Goal: Task Accomplishment & Management: Use online tool/utility

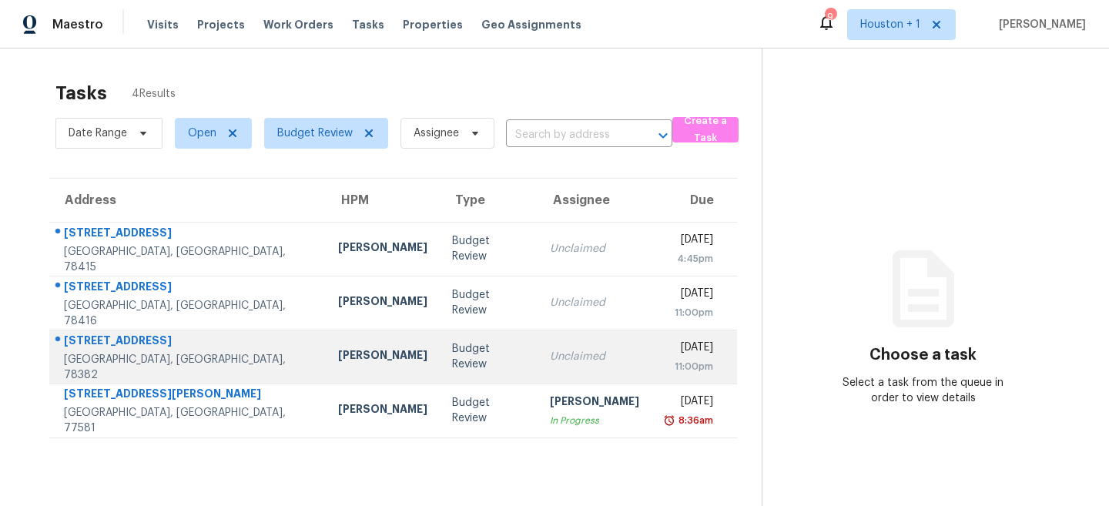
click at [440, 341] on td "Budget Review" at bounding box center [489, 357] width 98 height 54
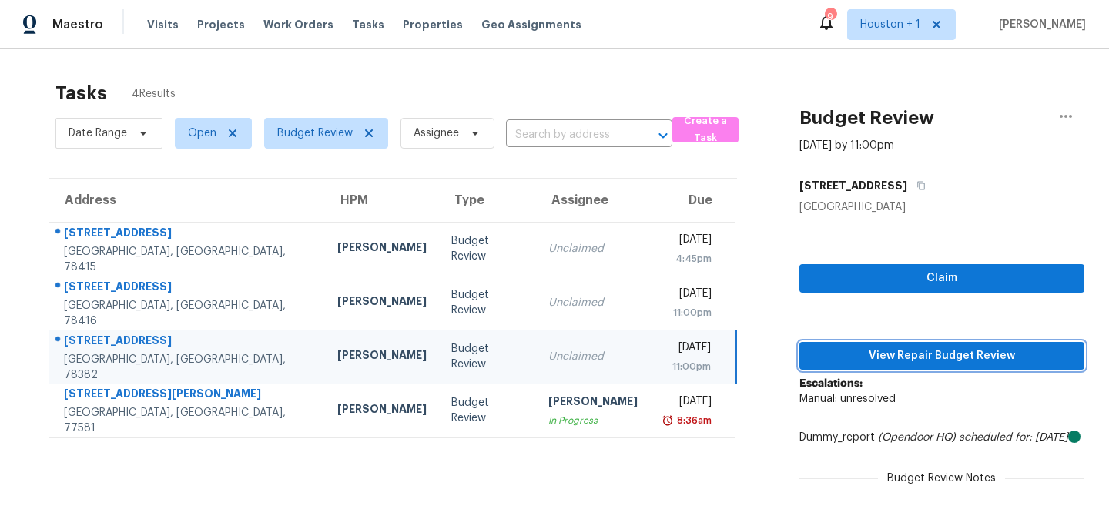
click at [877, 351] on span "View Repair Budget Review" at bounding box center [942, 356] width 260 height 19
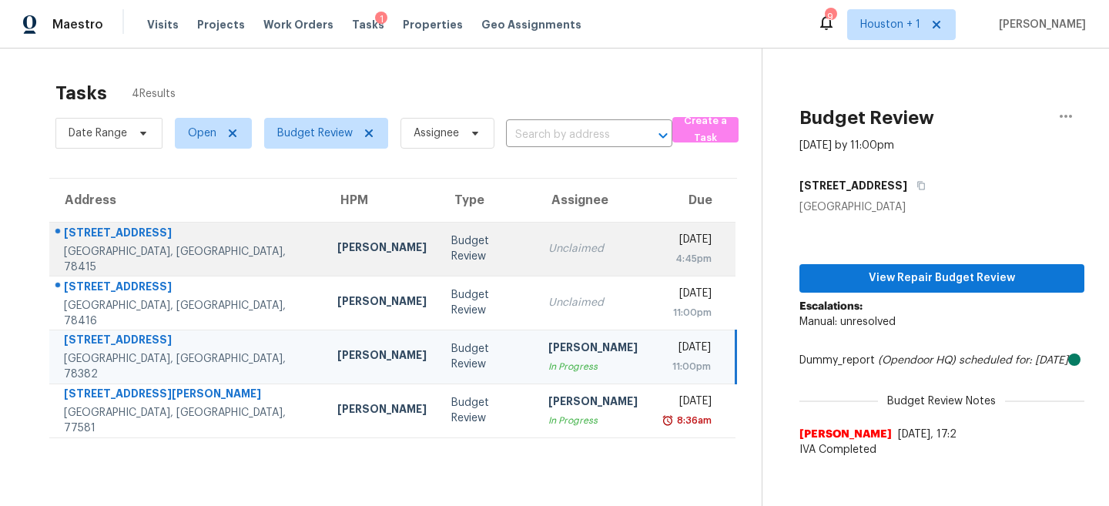
click at [439, 260] on td "Budget Review" at bounding box center [488, 249] width 98 height 54
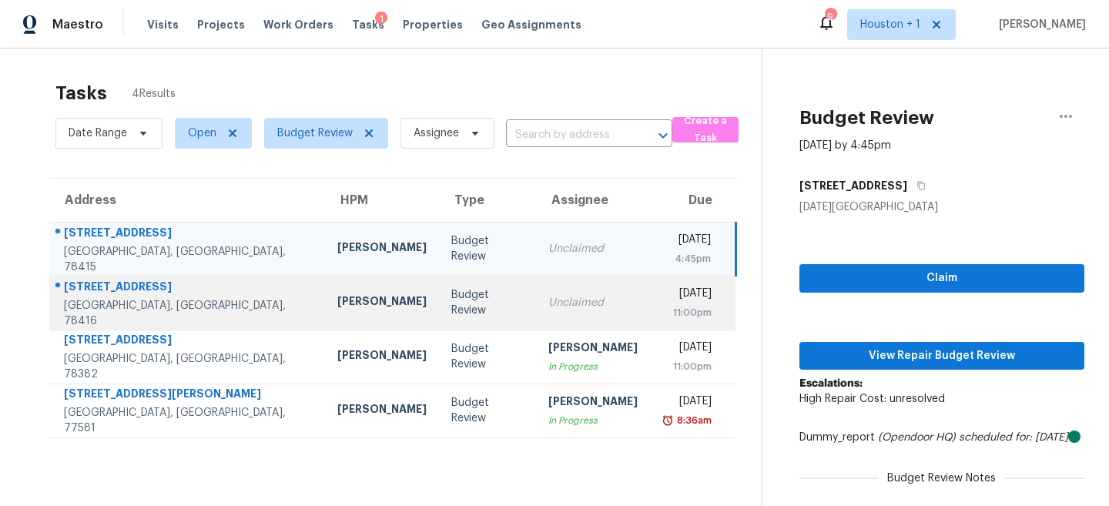
click at [663, 291] on div "[DATE]" at bounding box center [687, 295] width 49 height 19
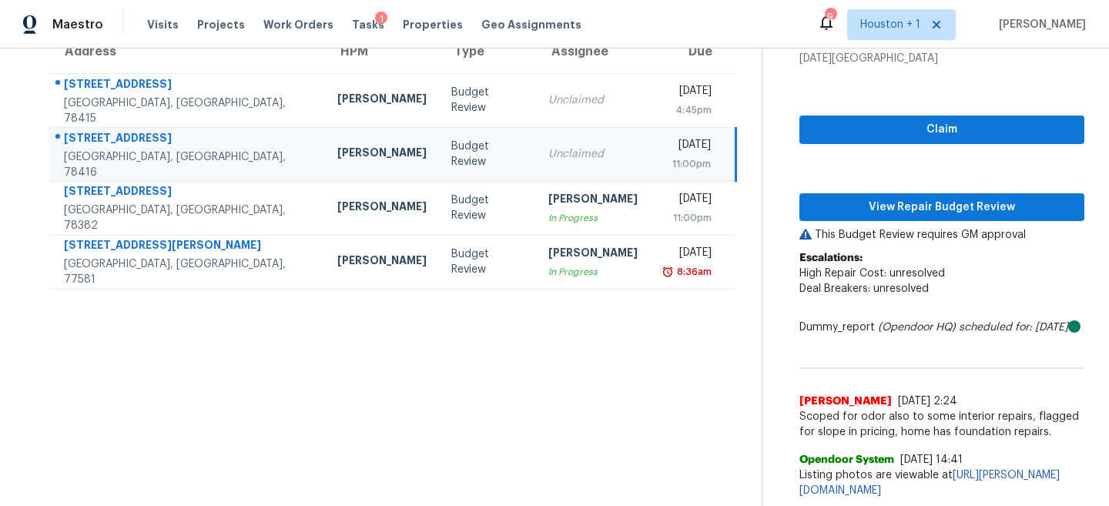
scroll to position [179, 0]
click at [934, 409] on span "Scoped for odor also to some interior repairs, flagged for slope in pricing, ho…" at bounding box center [942, 424] width 285 height 31
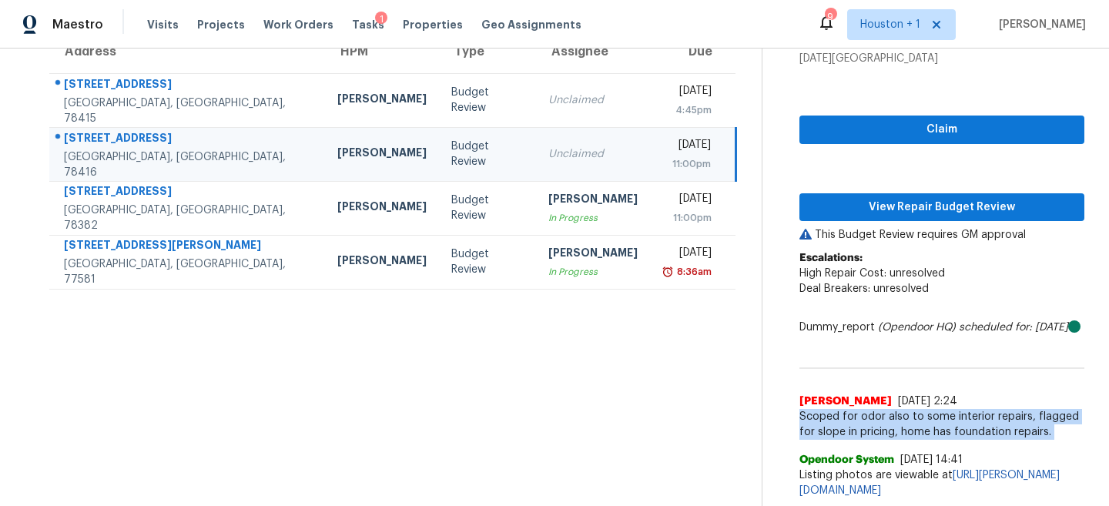
click at [934, 409] on span "Scoped for odor also to some interior repairs, flagged for slope in pricing, ho…" at bounding box center [942, 424] width 285 height 31
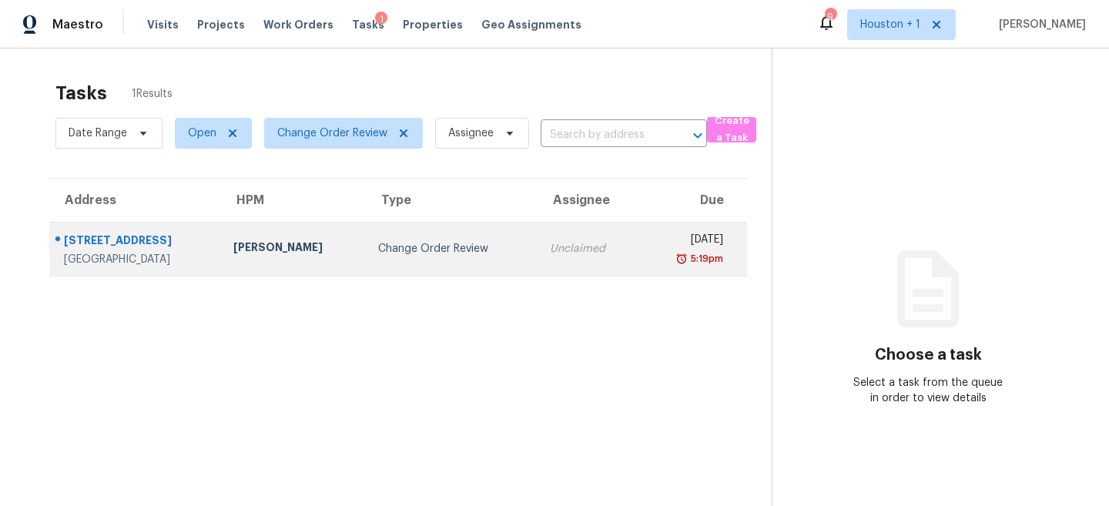
click at [401, 235] on td "Change Order Review" at bounding box center [452, 249] width 172 height 54
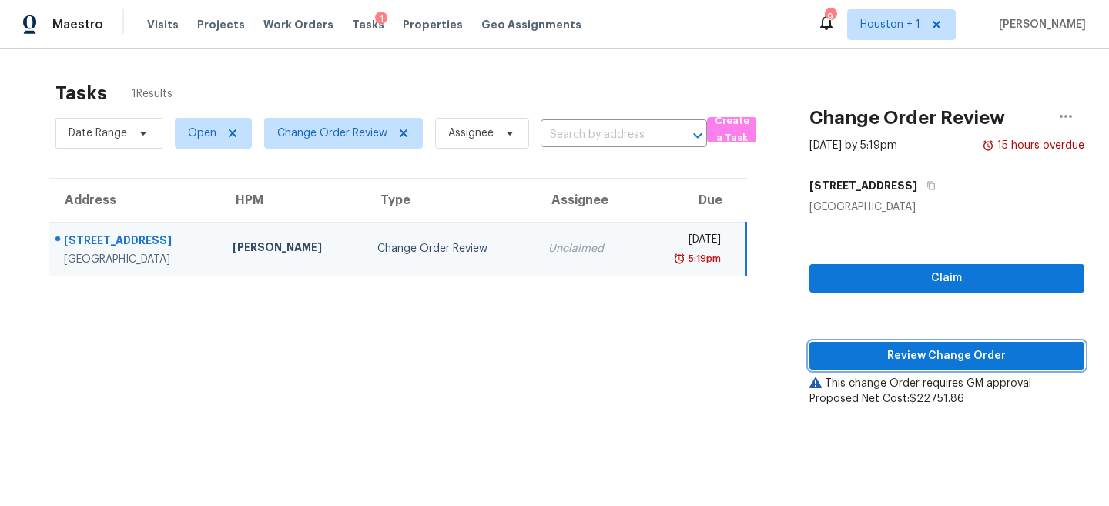
click at [892, 351] on span "Review Change Order" at bounding box center [947, 356] width 250 height 19
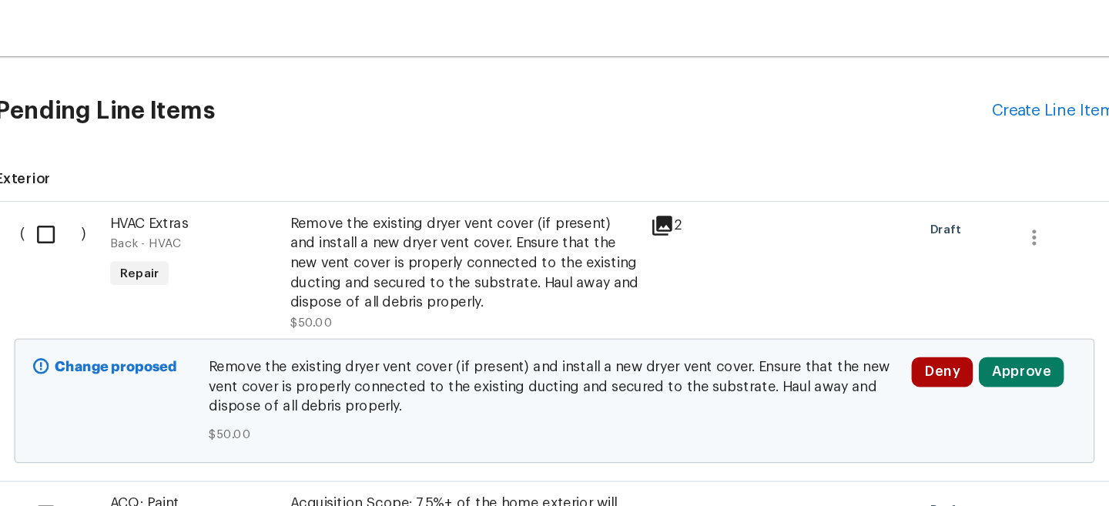
scroll to position [247, 0]
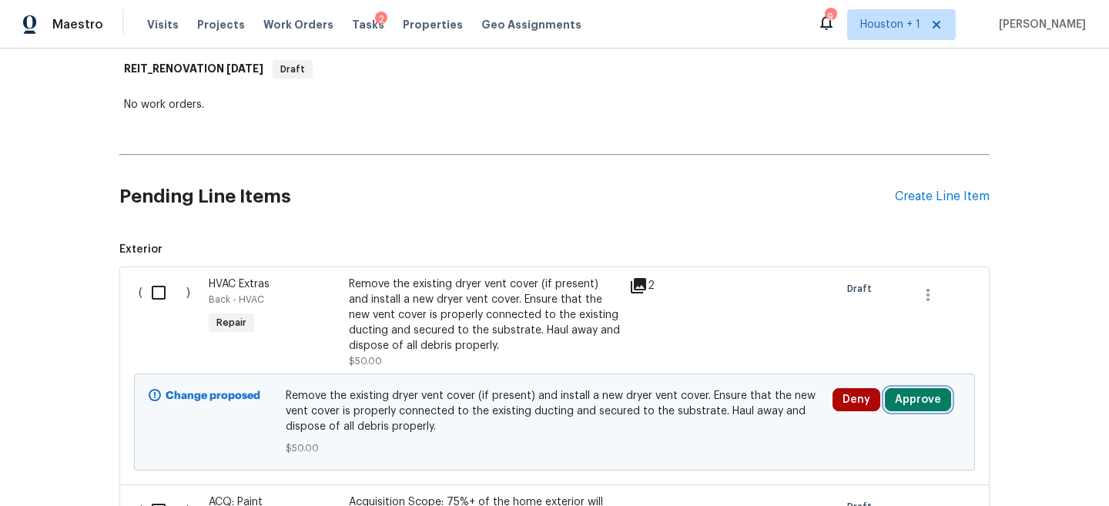
click at [920, 398] on button "Approve" at bounding box center [918, 399] width 66 height 23
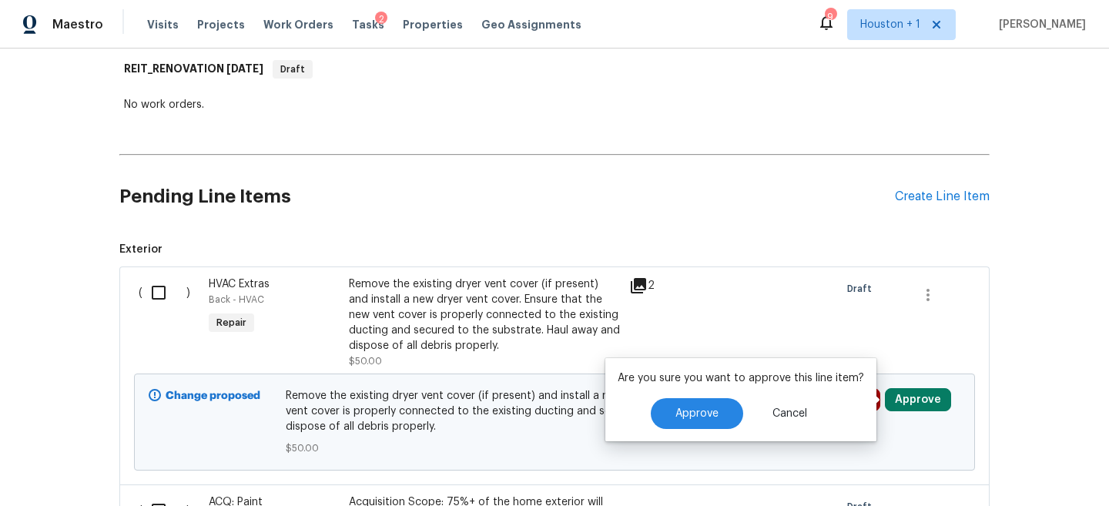
click at [713, 307] on div at bounding box center [765, 323] width 140 height 102
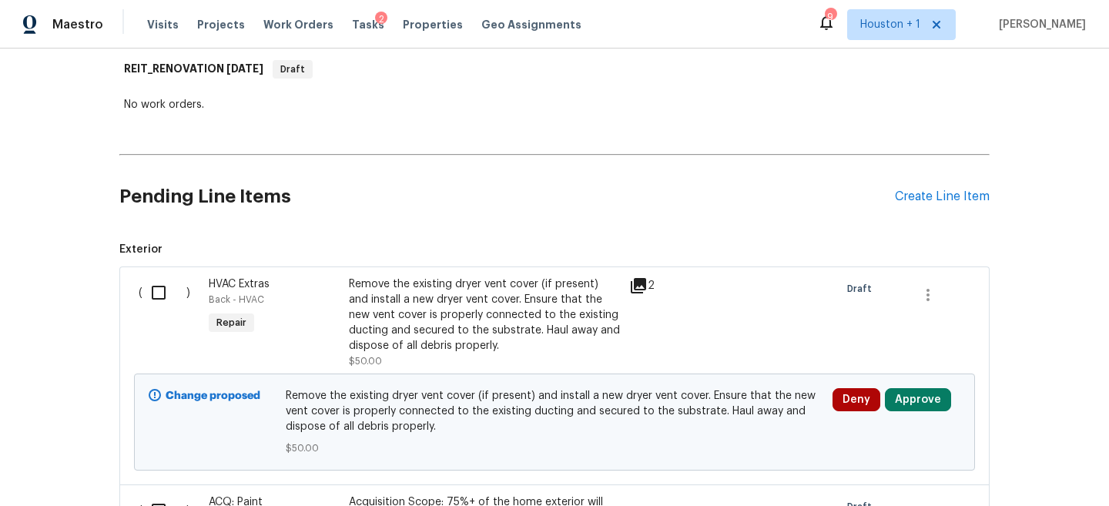
scroll to position [0, 0]
